Goal: Task Accomplishment & Management: Complete application form

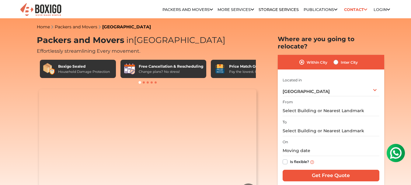
click at [341, 58] on label "Inter City" at bounding box center [349, 61] width 17 height 7
click at [334, 58] on input "Inter City" at bounding box center [335, 61] width 5 height 6
radio input "true"
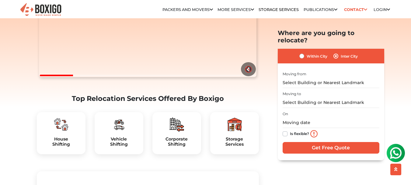
scroll to position [122, 0]
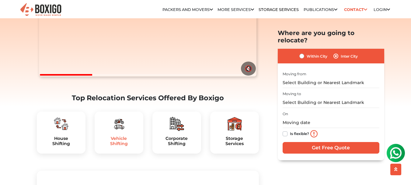
click at [124, 146] on h5 "Vehicle Shifting" at bounding box center [119, 141] width 39 height 10
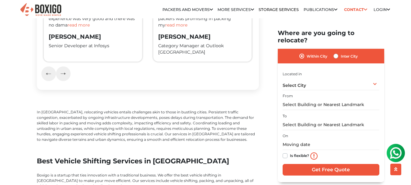
scroll to position [1065, 0]
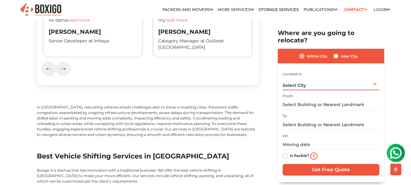
click at [318, 80] on div "Select City Select City Bangalore Bengaluru Bhopal Bhubaneswar Chennai Coimbato…" at bounding box center [331, 83] width 97 height 13
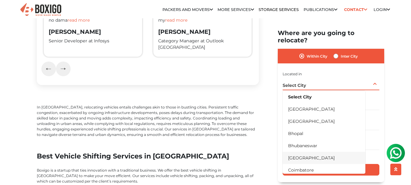
click at [319, 152] on li "[GEOGRAPHIC_DATA]" at bounding box center [324, 157] width 83 height 12
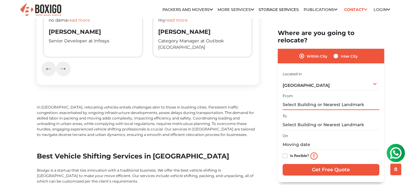
click at [321, 99] on input "text" at bounding box center [331, 104] width 97 height 11
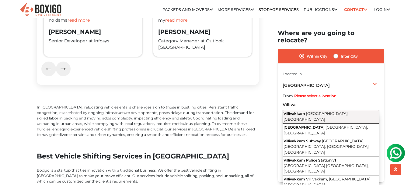
click at [323, 111] on span "Chennai, Tamil Nadu" at bounding box center [316, 116] width 65 height 10
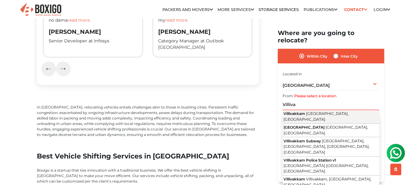
type input "Villivakkam, Chennai, Tamil Nadu"
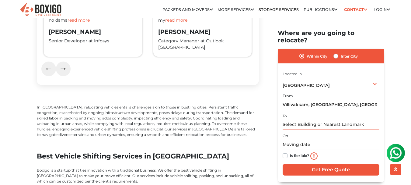
click at [309, 119] on input "text" at bounding box center [331, 124] width 97 height 11
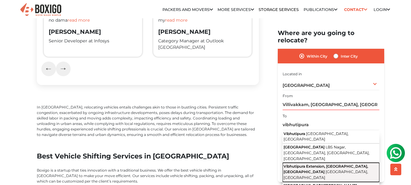
click at [302, 164] on span "Vibhutipura Extension, Doddanekundi, Doddanekkundi" at bounding box center [326, 169] width 85 height 10
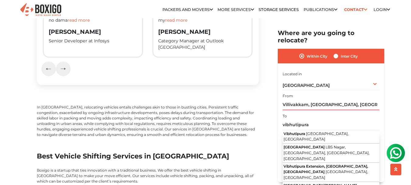
type input "Vibhutipura Extension, Doddanekundi, Doddanekkundi, Bengaluru, Karnataka"
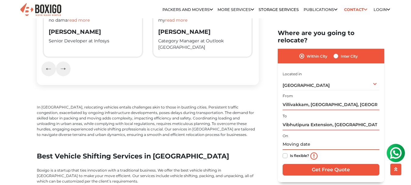
click at [324, 139] on input "text" at bounding box center [331, 144] width 97 height 11
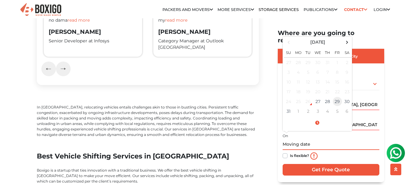
click at [339, 96] on td "29" at bounding box center [338, 101] width 10 height 10
click at [347, 96] on td "30" at bounding box center [347, 101] width 10 height 10
type input "08/30/2025 12:00 AM"
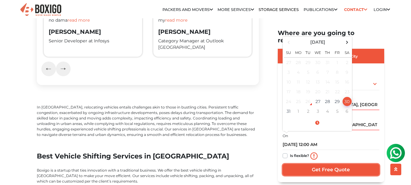
click at [324, 164] on input "Get Free Quote" at bounding box center [331, 170] width 97 height 12
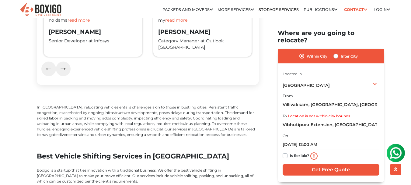
click at [341, 52] on label "Inter City" at bounding box center [349, 55] width 17 height 7
click at [336, 52] on input "Inter City" at bounding box center [335, 55] width 5 height 6
radio input "true"
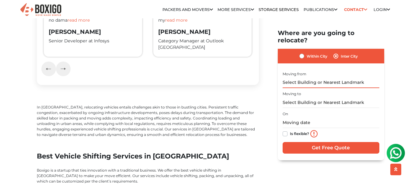
click at [335, 77] on input "text" at bounding box center [331, 82] width 97 height 11
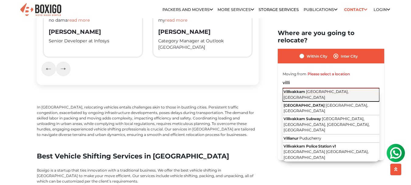
click at [341, 89] on span "Chennai, Tamil Nadu" at bounding box center [316, 94] width 65 height 10
type input "Villivakkam, Chennai, Tamil Nadu"
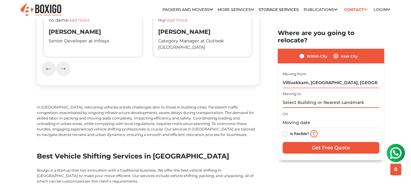
click at [337, 98] on input "text" at bounding box center [331, 102] width 97 height 11
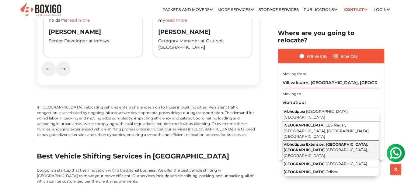
click at [342, 142] on span "Vibhutipura Extension, Doddanekundi, Doddanekkundi" at bounding box center [326, 147] width 85 height 10
type input "Vibhutipura Extension, Doddanekundi, Doddanekkundi, Bengaluru, Karnataka"
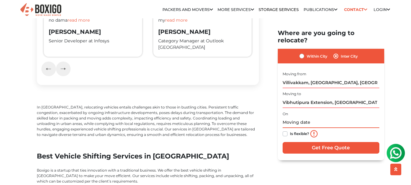
click at [299, 117] on input "text" at bounding box center [331, 122] width 97 height 11
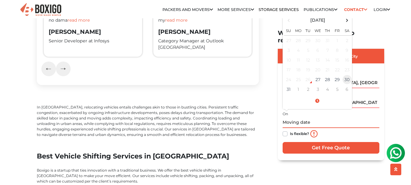
click at [344, 74] on td "30" at bounding box center [347, 79] width 10 height 10
type input "08/30/2025 12:00 AM"
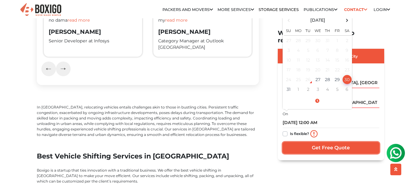
click at [340, 141] on input "Get Free Quote" at bounding box center [331, 147] width 97 height 12
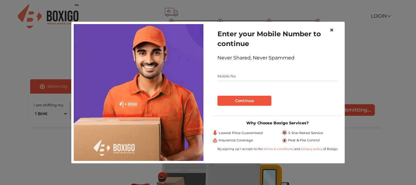
click at [331, 32] on span "×" at bounding box center [331, 30] width 4 height 9
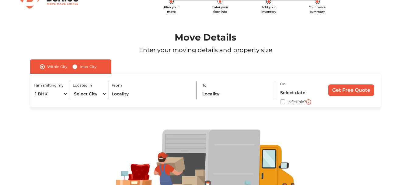
scroll to position [30, 0]
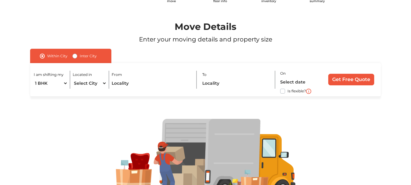
click at [80, 57] on label "Inter City" at bounding box center [88, 55] width 17 height 7
click at [74, 57] on input "Inter City" at bounding box center [74, 55] width 5 height 6
radio input "true"
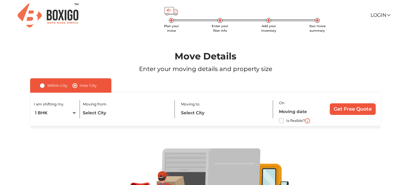
scroll to position [0, 0]
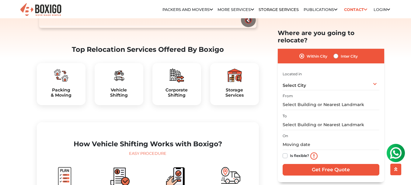
scroll to position [152, 0]
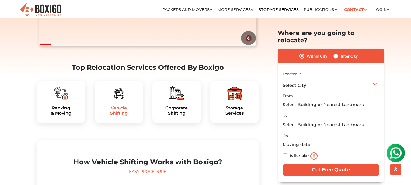
click at [122, 116] on h5 "Vehicle Shifting" at bounding box center [119, 110] width 39 height 10
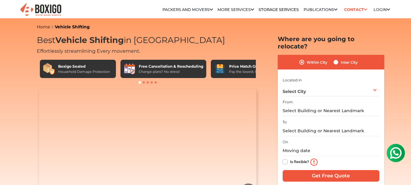
click at [341, 58] on label "Inter City" at bounding box center [349, 61] width 17 height 7
click at [337, 58] on input "Inter City" at bounding box center [335, 61] width 5 height 6
radio input "true"
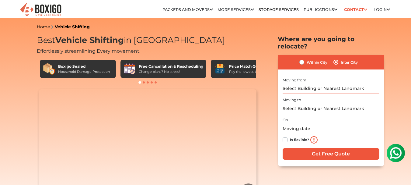
click at [353, 84] on input "text" at bounding box center [331, 88] width 97 height 11
drag, startPoint x: 206, startPoint y: 69, endPoint x: 145, endPoint y: 69, distance: 60.9
click at [145, 69] on div "Free Cancellation & Rescheduling Change plans? No stress!" at bounding box center [163, 69] width 86 height 18
click at [236, 63] on div "Price Match Guarantee Pay the lowest. Guaranteed!" at bounding box center [249, 69] width 76 height 18
click at [236, 65] on div "Price Match Guarantee" at bounding box center [252, 66] width 46 height 5
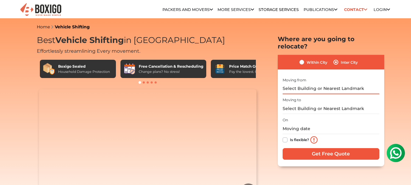
click at [332, 83] on input "text" at bounding box center [331, 88] width 97 height 11
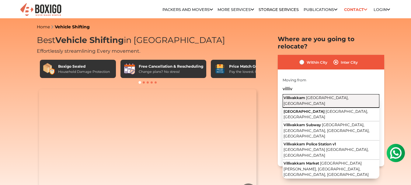
click at [334, 95] on span "Chennai, Tamil Nadu" at bounding box center [316, 100] width 65 height 10
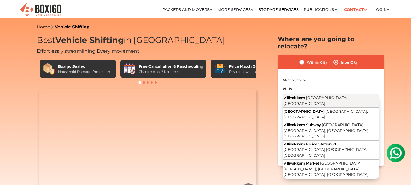
type input "Villivakkam, Chennai, Tamil Nadu"
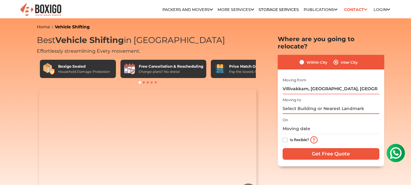
click at [328, 103] on input "text" at bounding box center [331, 108] width 97 height 11
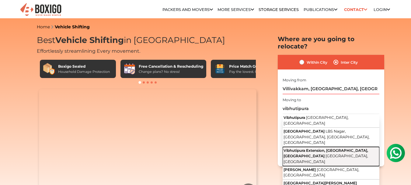
click at [343, 147] on button "Vibhutipura Extension, Doddanekundi, Doddanekkundi Bengaluru, Karnataka" at bounding box center [331, 156] width 97 height 19
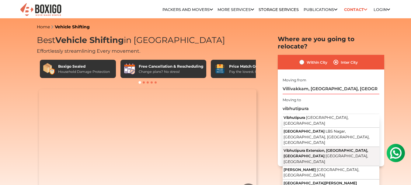
type input "Vibhutipura Extension, Doddanekundi, Doddanekkundi, Bengaluru, Karnataka"
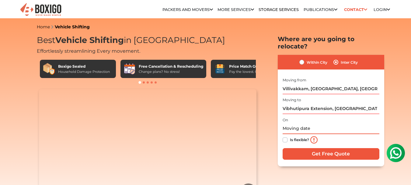
click at [313, 123] on input "text" at bounding box center [331, 128] width 97 height 11
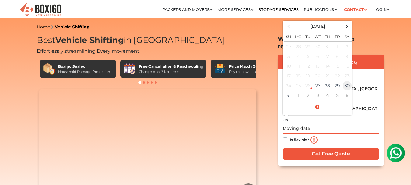
click at [347, 81] on td "30" at bounding box center [347, 86] width 10 height 10
type input "08/30/2025 12:00 AM"
click at [290, 136] on label "Is flexible?" at bounding box center [299, 139] width 19 height 6
click at [285, 136] on input "Is flexible?" at bounding box center [285, 139] width 5 height 6
checkbox input "true"
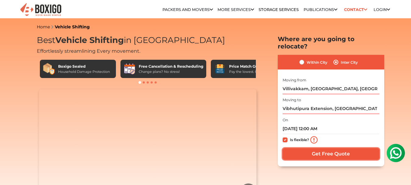
click at [318, 148] on input "Get Free Quote" at bounding box center [331, 154] width 97 height 12
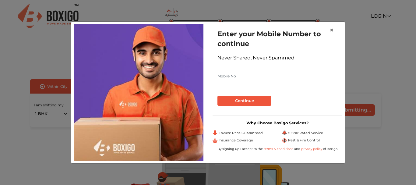
click at [261, 75] on input "text" at bounding box center [277, 76] width 120 height 10
type input "8939184070"
click at [259, 98] on button "Continue" at bounding box center [244, 101] width 54 height 10
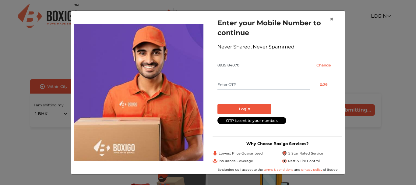
click at [264, 87] on input "text" at bounding box center [263, 85] width 92 height 10
click at [256, 82] on input "text" at bounding box center [263, 85] width 92 height 10
type input "6910"
click at [251, 106] on button "Login" at bounding box center [244, 109] width 54 height 10
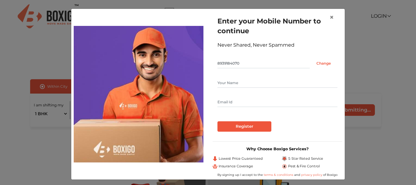
click at [246, 85] on input "text" at bounding box center [277, 83] width 120 height 10
type input "[PERSON_NAME]"
click at [223, 101] on input "text" at bounding box center [277, 102] width 120 height 10
click at [226, 123] on input "Register" at bounding box center [244, 126] width 54 height 10
type input "[PERSON_NAME][EMAIL_ADDRESS][DOMAIN_NAME]"
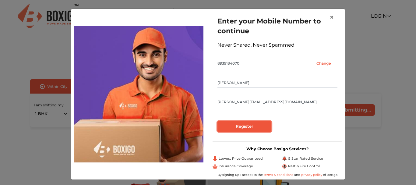
click at [226, 123] on input "Register" at bounding box center [244, 126] width 54 height 10
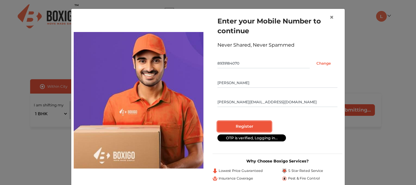
radio input "false"
radio input "true"
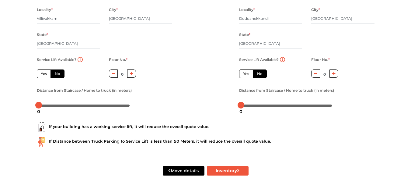
scroll to position [103, 0]
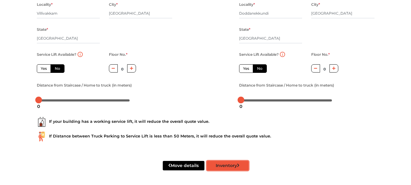
click at [229, 163] on button "Inventory" at bounding box center [228, 165] width 42 height 9
radio input "true"
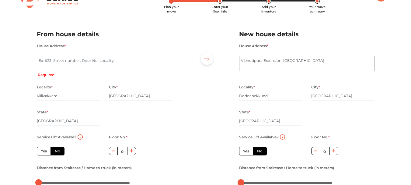
scroll to position [0, 0]
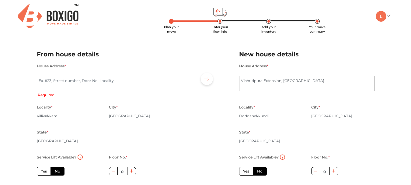
click at [105, 85] on textarea "House Address *" at bounding box center [104, 83] width 135 height 15
type textarea "Villivakkam"
radio input "true"
click at [110, 83] on textarea "Villivakkam" at bounding box center [104, 83] width 135 height 15
type textarea "Vi"
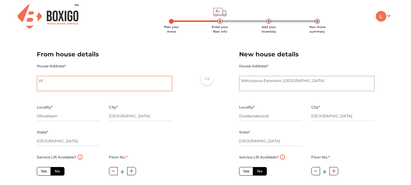
radio input "true"
type textarea "V"
radio input "true"
type textarea "1"
radio input "true"
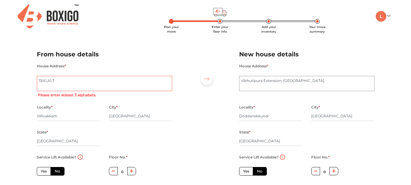
type textarea "13/41,A1,Th"
radio input "true"
type textarea "13/41,A1,[GEOGRAPHIC_DATA], %"
radio input "true"
type textarea "13/41,A1,[GEOGRAPHIC_DATA],"
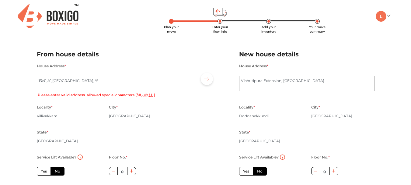
radio input "true"
type textarea "[STREET_ADDRESS]"
click at [159, 138] on div "Locality * [GEOGRAPHIC_DATA] * [GEOGRAPHIC_DATA] State * [GEOGRAPHIC_DATA] Pinc…" at bounding box center [104, 128] width 145 height 50
click at [268, 83] on textarea "Vibhutipura Extension, [GEOGRAPHIC_DATA]" at bounding box center [306, 83] width 135 height 15
click at [241, 81] on textarea "Vibhutipura Extension, [GEOGRAPHIC_DATA]" at bounding box center [306, 83] width 135 height 15
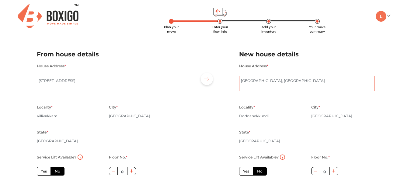
type textarea "[GEOGRAPHIC_DATA], [GEOGRAPHIC_DATA]"
click at [348, 132] on div "Locality * [GEOGRAPHIC_DATA] City * [GEOGRAPHIC_DATA] State * [GEOGRAPHIC_DATA]…" at bounding box center [307, 128] width 145 height 50
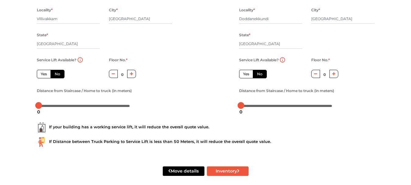
scroll to position [103, 0]
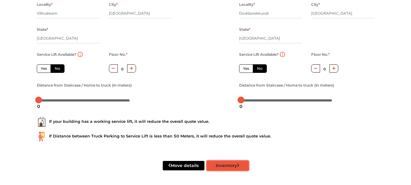
click at [228, 164] on button "Inventory" at bounding box center [228, 165] width 42 height 9
radio input "true"
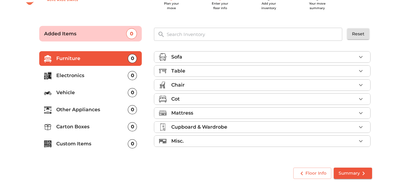
scroll to position [23, 0]
click at [113, 92] on p "Vehicle" at bounding box center [92, 92] width 72 height 7
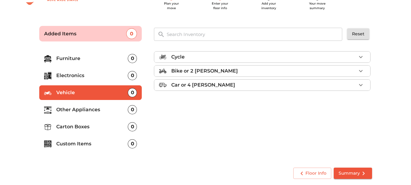
click at [285, 71] on div "Bike or 2 [PERSON_NAME]" at bounding box center [263, 70] width 185 height 7
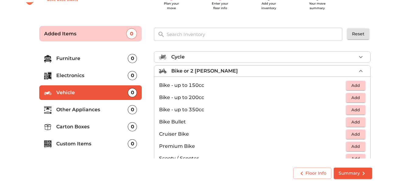
click at [354, 88] on span "Add" at bounding box center [355, 85] width 13 height 7
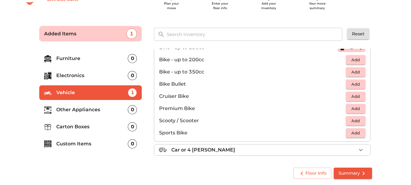
scroll to position [40, 0]
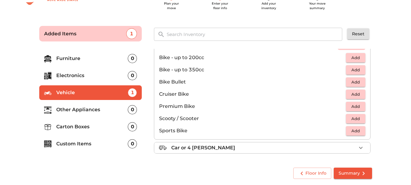
click at [350, 170] on span "Summary" at bounding box center [353, 173] width 29 height 8
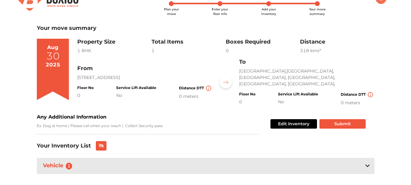
scroll to position [27, 0]
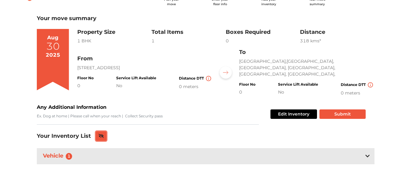
click at [100, 131] on button at bounding box center [101, 135] width 11 height 9
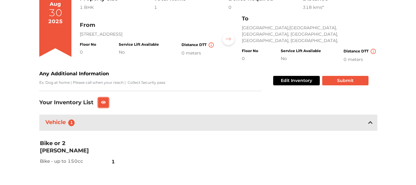
scroll to position [64, 0]
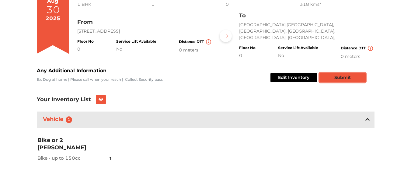
click at [345, 77] on button "Submit" at bounding box center [342, 77] width 46 height 9
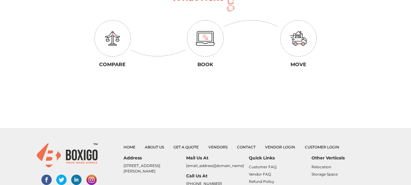
scroll to position [61, 0]
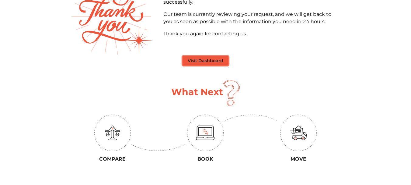
click at [215, 62] on button "Visit Dashboard" at bounding box center [206, 60] width 46 height 9
